Goal: Find specific page/section: Find specific page/section

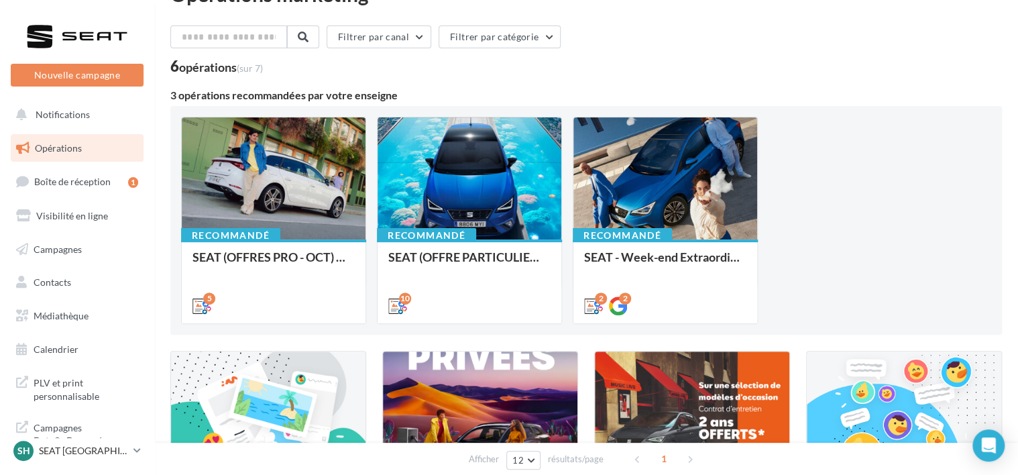
scroll to position [67, 0]
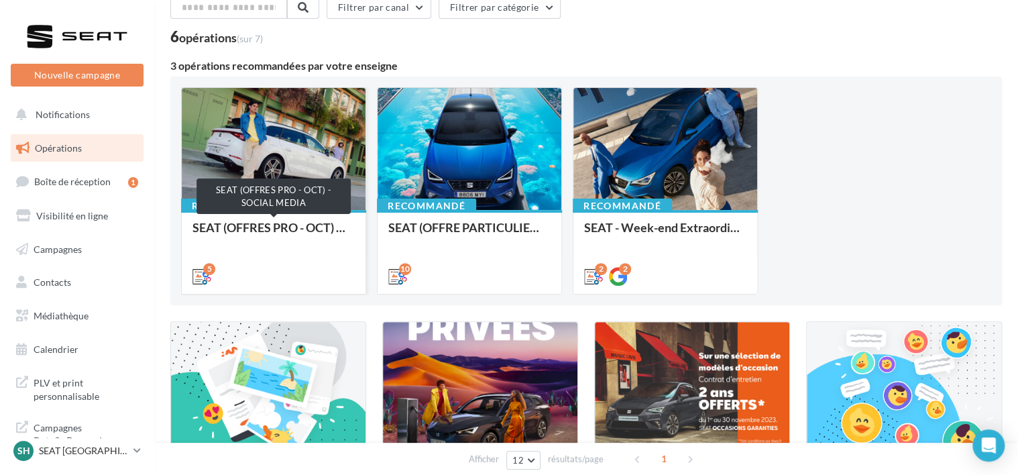
click at [302, 233] on div "SEAT (OFFRES PRO - OCT) - SOCIAL MEDIA" at bounding box center [274, 234] width 162 height 27
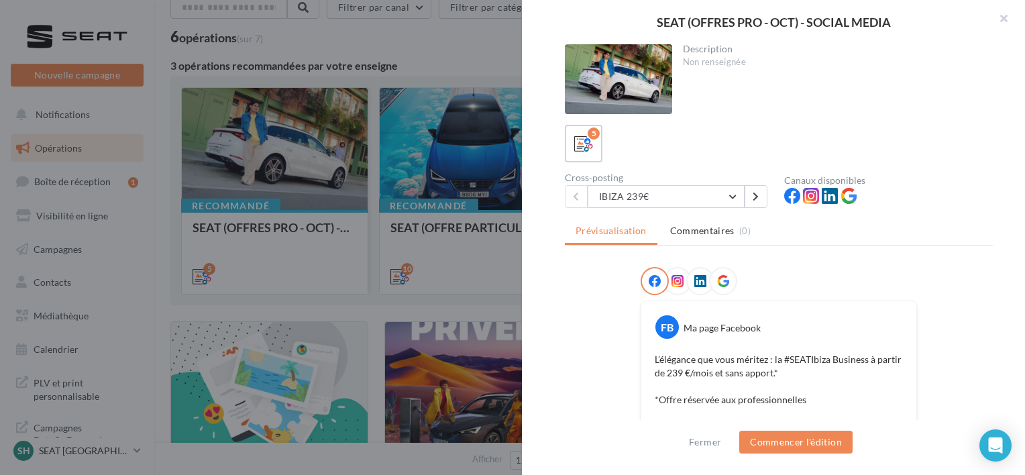
click at [302, 233] on div at bounding box center [512, 237] width 1025 height 475
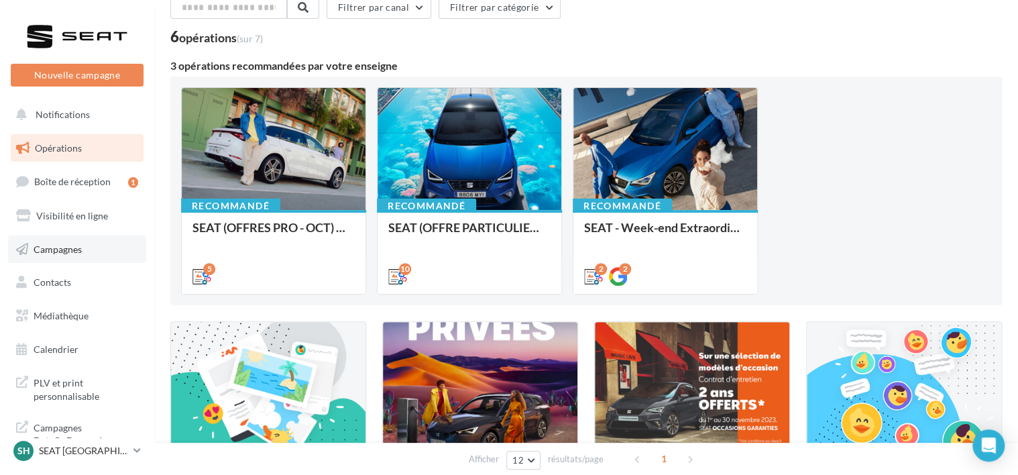
click at [93, 260] on link "Campagnes" at bounding box center [77, 249] width 138 height 28
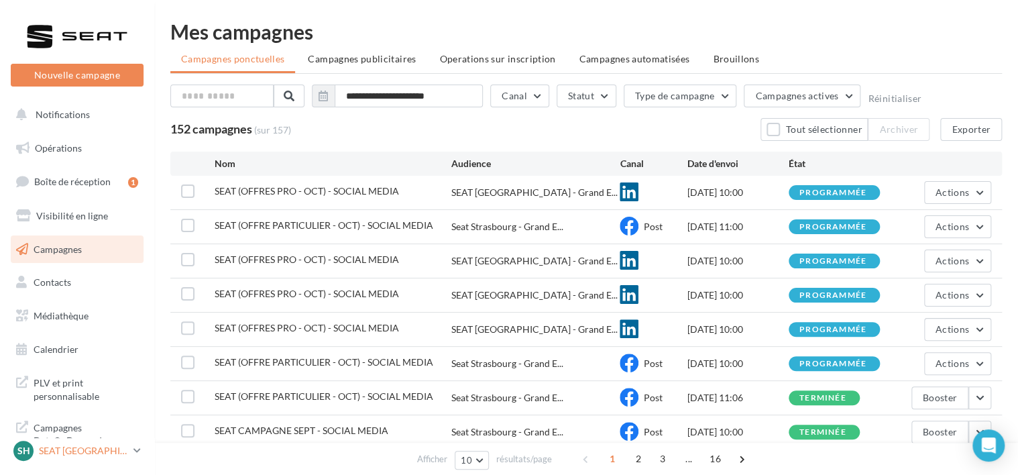
click at [71, 444] on p "SEAT [GEOGRAPHIC_DATA]" at bounding box center [83, 450] width 89 height 13
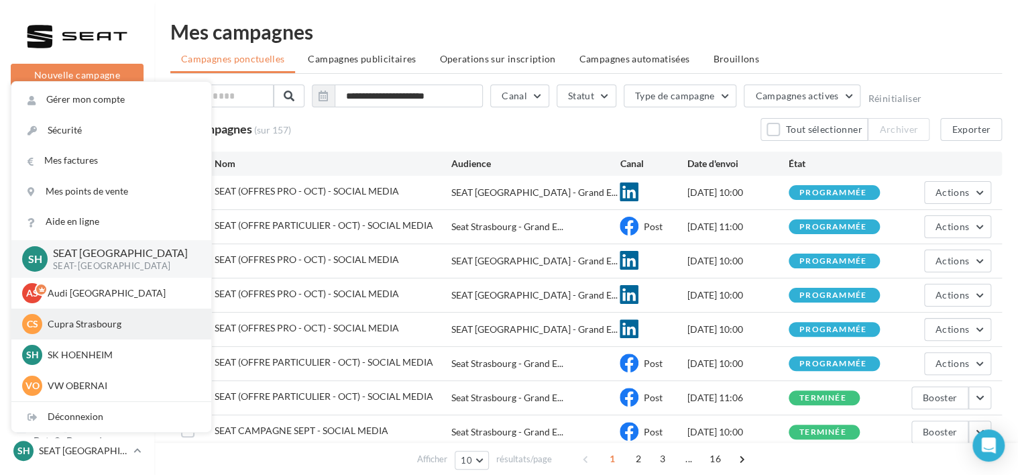
click at [108, 335] on div "CS Cupra Strasbourg cupra_strasbourg" at bounding box center [111, 324] width 200 height 31
click at [107, 331] on div "CS Cupra Strasbourg cupra_strasbourg" at bounding box center [111, 324] width 178 height 20
